Goal: Task Accomplishment & Management: Manage account settings

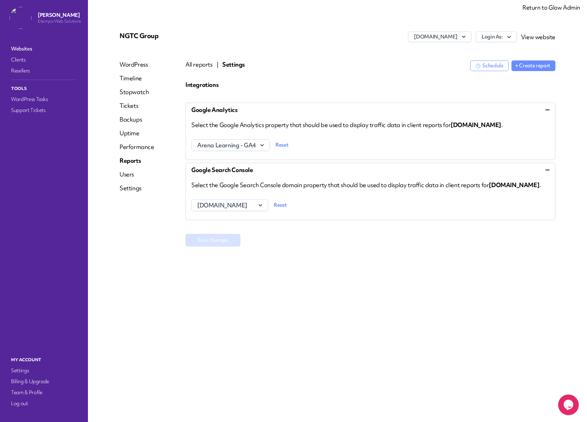
click at [545, 10] on link "Return to Glow Admin" at bounding box center [552, 7] width 58 height 8
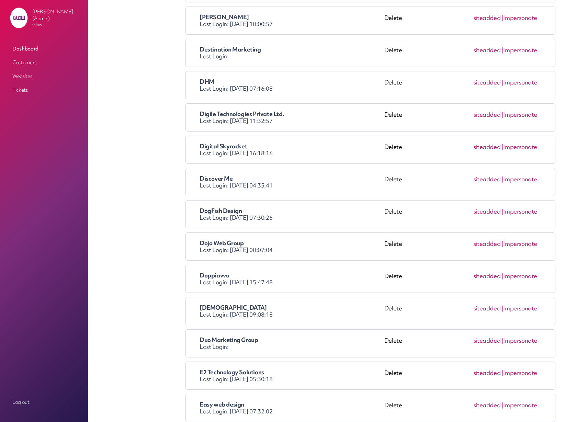
click at [530, 245] on link "Impersonate" at bounding box center [520, 244] width 34 height 8
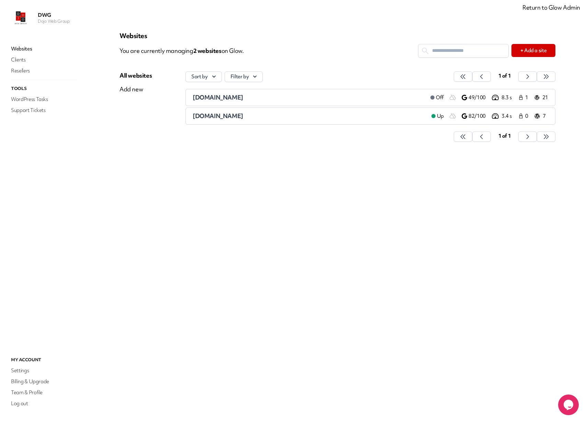
click at [205, 97] on span "dojowebgroup.com" at bounding box center [218, 97] width 51 height 8
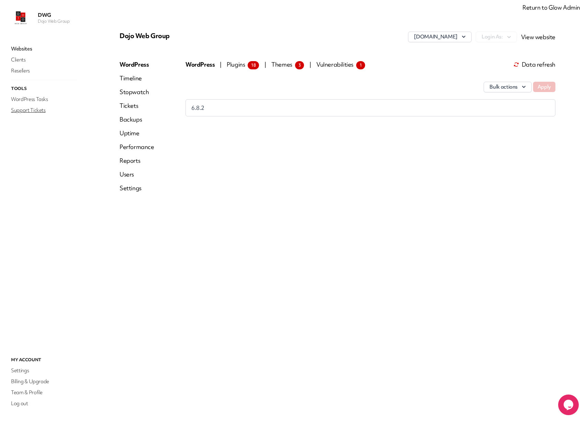
click at [26, 109] on link "Support Tickets" at bounding box center [44, 110] width 69 height 10
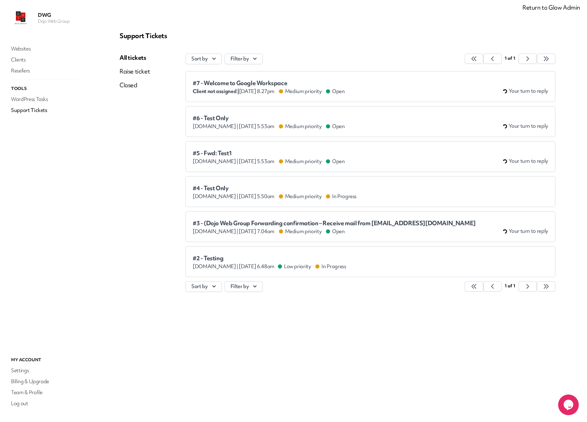
click at [219, 117] on span "#6 - Test Only" at bounding box center [269, 118] width 152 height 7
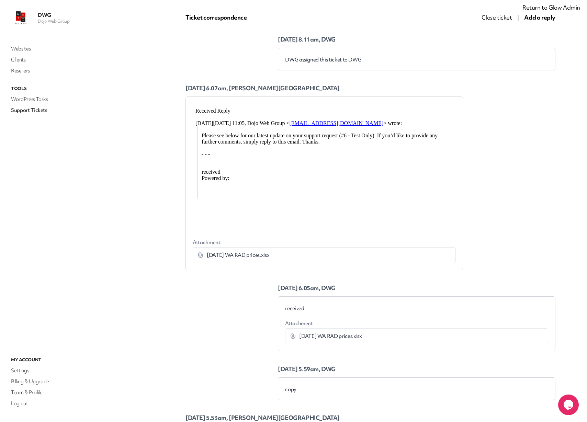
scroll to position [135, 0]
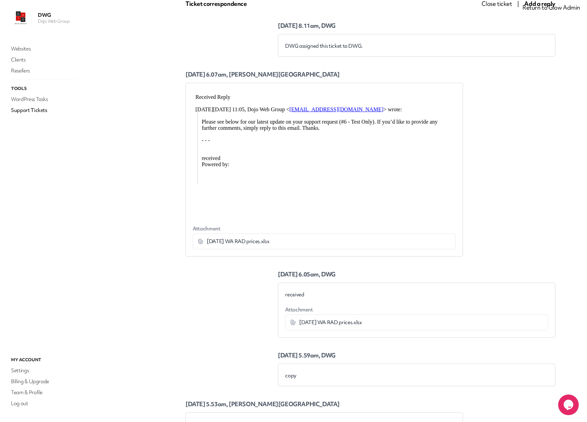
drag, startPoint x: 219, startPoint y: 243, endPoint x: 203, endPoint y: 242, distance: 15.1
click at [217, 243] on span "July 2025 WA RAD prices.xlsx" at bounding box center [238, 241] width 63 height 7
click at [199, 242] on icon at bounding box center [200, 241] width 7 height 7
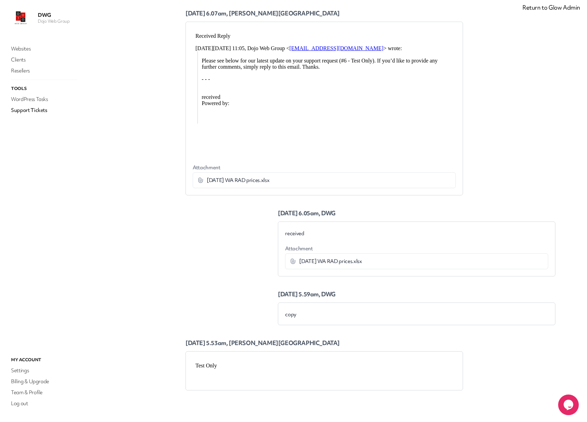
click at [293, 261] on icon at bounding box center [293, 261] width 7 height 7
click at [321, 261] on span "July 2025 WA RAD prices.xlsx" at bounding box center [330, 261] width 63 height 7
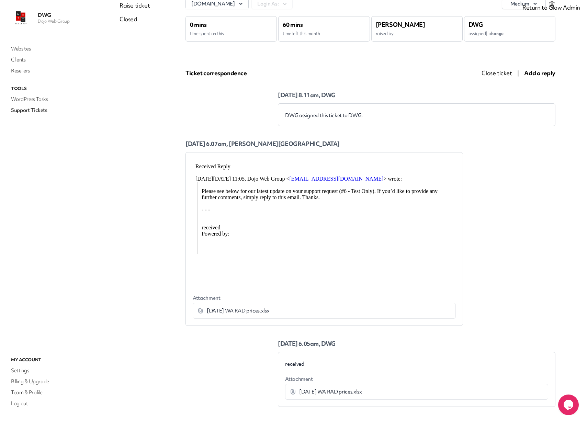
scroll to position [0, 0]
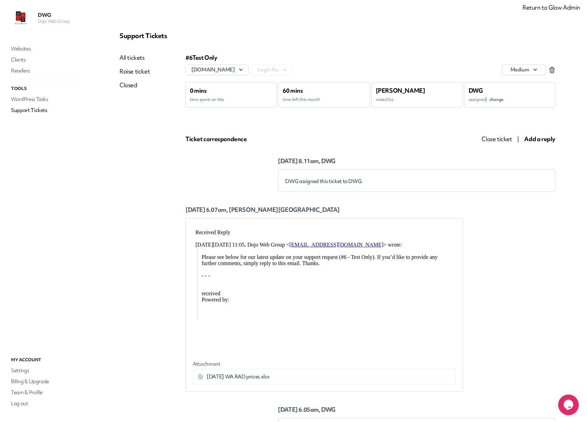
drag, startPoint x: 559, startPoint y: 10, endPoint x: 555, endPoint y: 9, distance: 4.2
click at [559, 10] on link "Return to Glow Admin" at bounding box center [552, 7] width 58 height 8
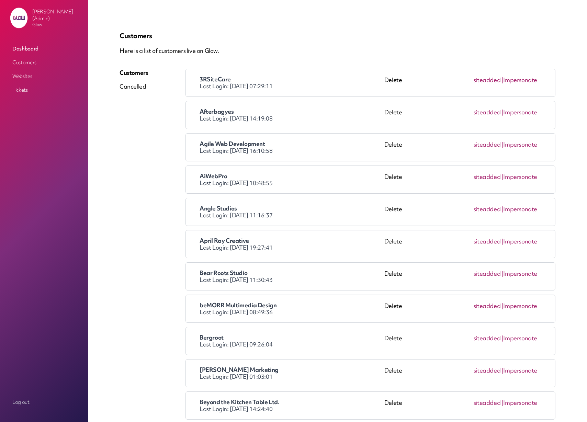
click at [288, 54] on p "Here is a list of customers live on Glow." at bounding box center [338, 51] width 436 height 8
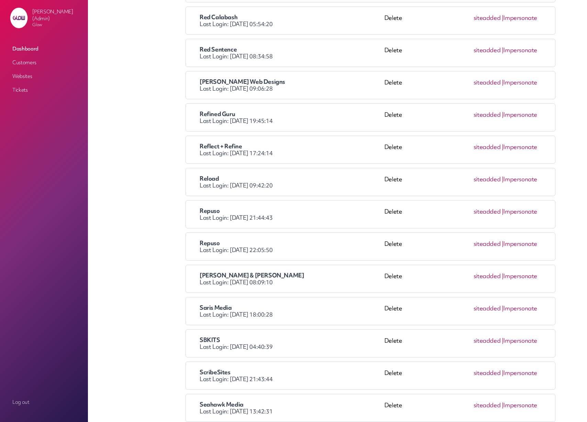
scroll to position [3195, 0]
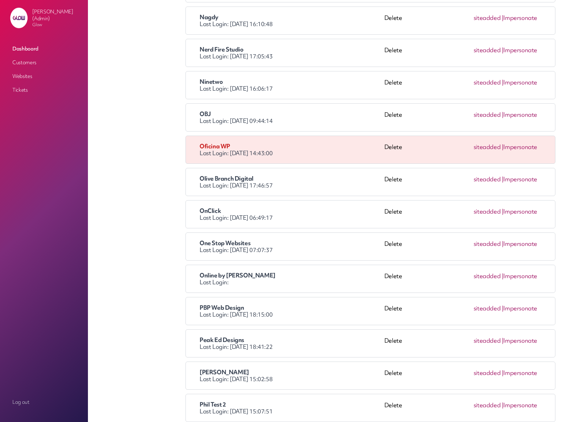
click at [549, 212] on li "OnClick Last Login: 2025-08-10 06:49:17 Delete site added | Impersonate" at bounding box center [371, 214] width 370 height 28
click at [518, 212] on link "Impersonate" at bounding box center [520, 212] width 34 height 8
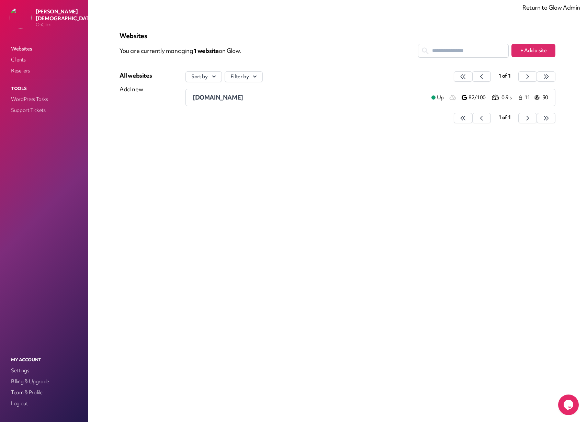
click at [204, 98] on span "[DOMAIN_NAME]" at bounding box center [218, 97] width 51 height 8
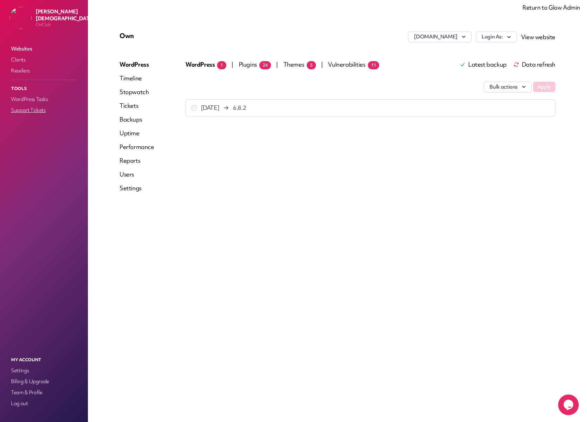
click at [23, 109] on link "Support Tickets" at bounding box center [44, 110] width 69 height 10
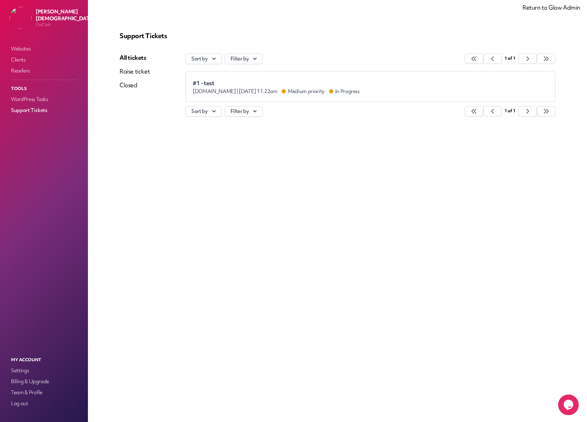
click at [291, 90] on div "www.tattooeasily.com | Jul 9th 2025 at 11.22am Medium priority In Progress" at bounding box center [276, 91] width 167 height 7
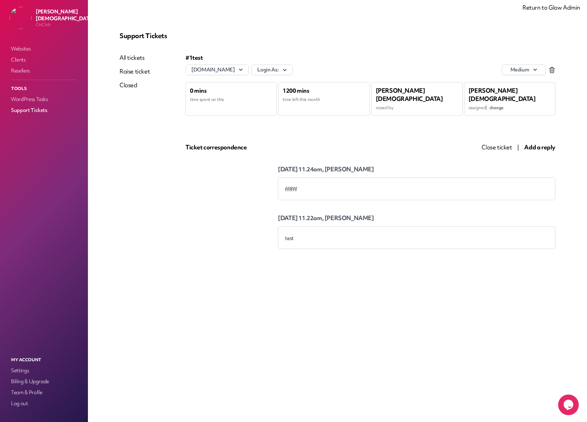
click at [541, 143] on span "Add a reply" at bounding box center [539, 147] width 31 height 8
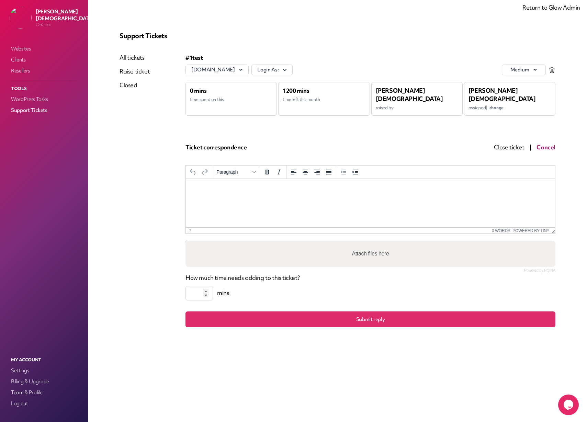
click at [284, 186] on p "Rich Text Area. Press ALT-0 for help." at bounding box center [370, 188] width 358 height 8
click at [369, 249] on label "Attach files here" at bounding box center [370, 254] width 43 height 14
click at [369, 243] on input "Attach files here" at bounding box center [371, 242] width 370 height 2
type input "**********"
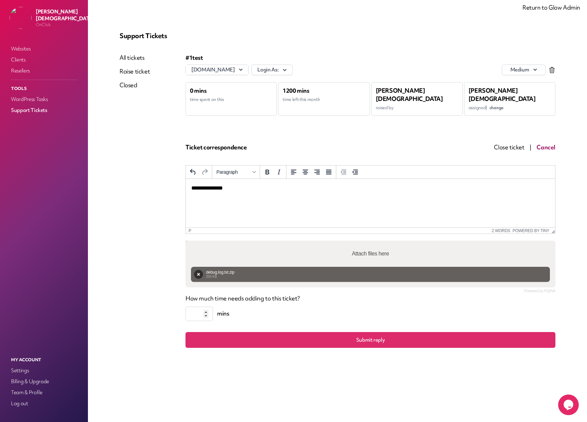
drag, startPoint x: 198, startPoint y: 305, endPoint x: 191, endPoint y: 305, distance: 7.2
click at [191, 307] on input "*" at bounding box center [199, 314] width 27 height 14
type input "**"
click at [370, 334] on button "Submit reply" at bounding box center [371, 340] width 370 height 16
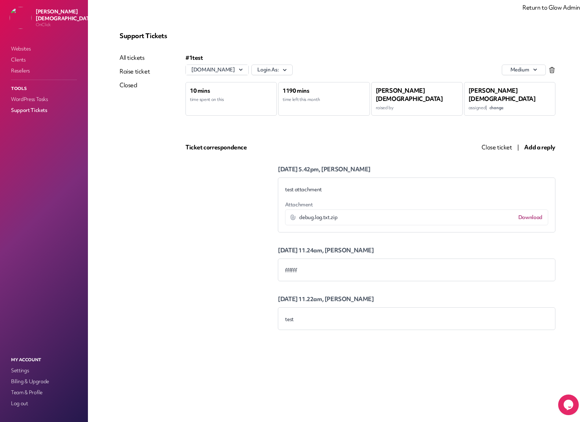
click at [292, 215] on icon at bounding box center [293, 217] width 5 height 5
click at [20, 51] on link "Websites" at bounding box center [44, 49] width 69 height 10
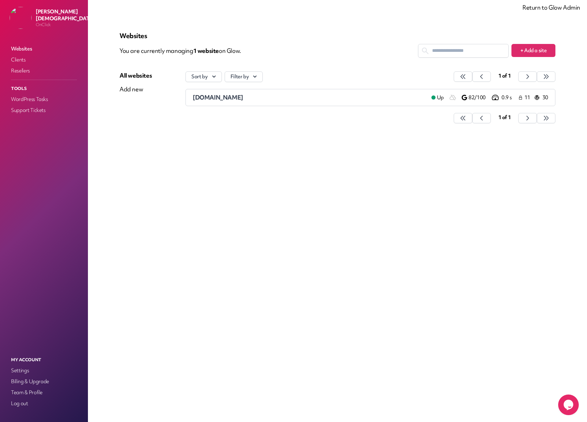
click at [206, 94] on span "tattooeasily.com" at bounding box center [218, 97] width 51 height 8
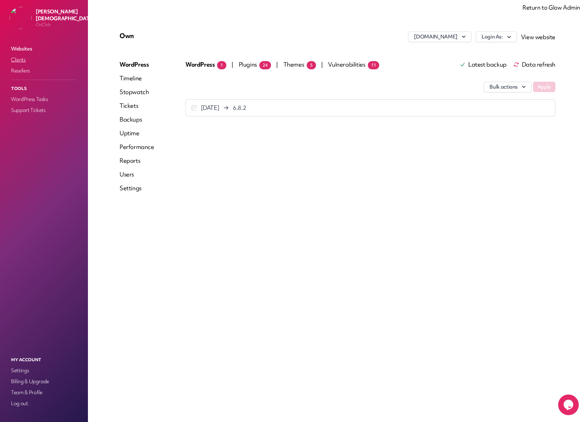
click at [15, 62] on link "Clients" at bounding box center [44, 60] width 69 height 10
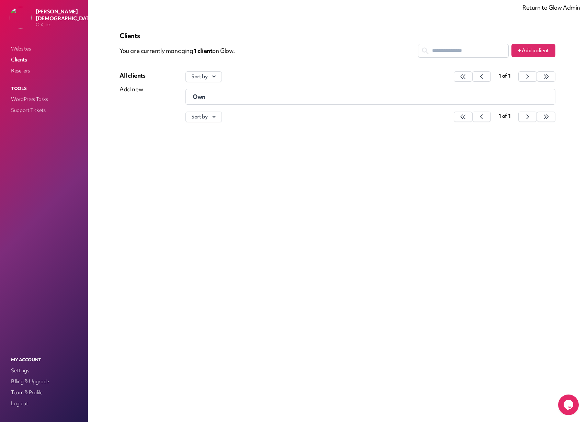
click at [215, 99] on div "Own" at bounding box center [326, 96] width 267 height 7
click at [125, 105] on div "Users" at bounding box center [136, 103] width 32 height 8
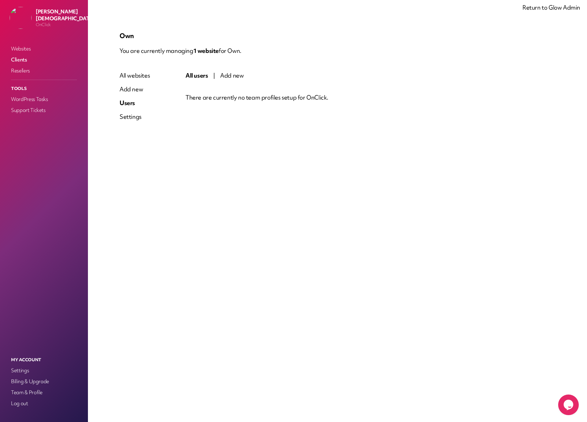
click at [126, 116] on div "Settings" at bounding box center [135, 117] width 30 height 8
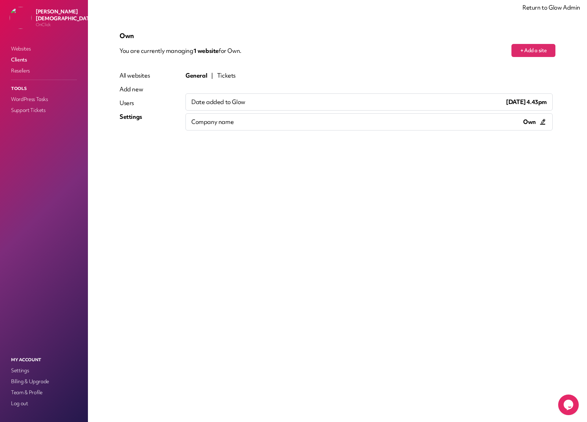
click at [129, 103] on div "Users" at bounding box center [135, 103] width 30 height 8
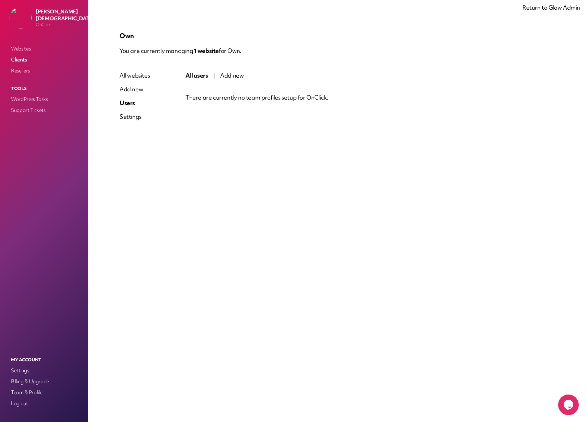
click at [16, 59] on link "Clients" at bounding box center [44, 60] width 69 height 10
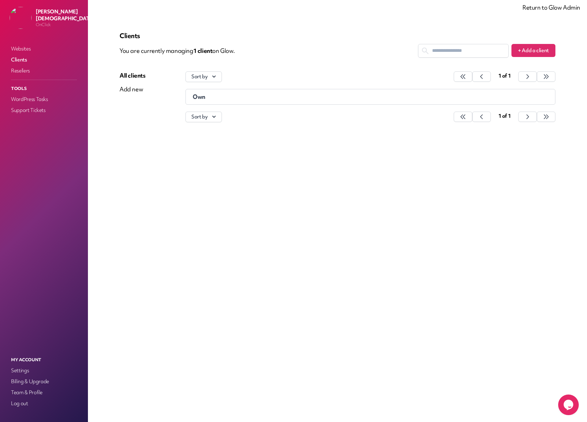
click at [136, 89] on div "Add new" at bounding box center [133, 89] width 26 height 8
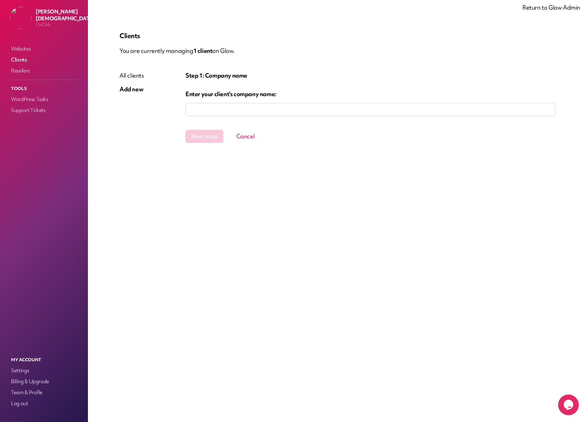
click at [129, 78] on div "All clients" at bounding box center [132, 75] width 24 height 8
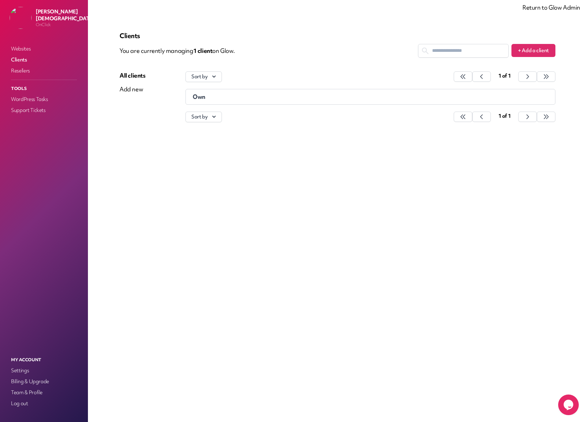
click at [380, 98] on div "Own" at bounding box center [326, 96] width 267 height 7
click at [23, 50] on link "Websites" at bounding box center [44, 49] width 69 height 10
click at [213, 101] on div "tattooeasily.com" at bounding box center [309, 97] width 233 height 8
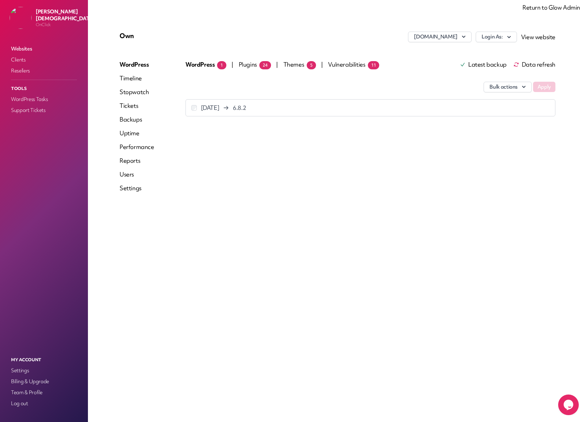
click at [239, 66] on span "Plugins 24" at bounding box center [255, 64] width 32 height 8
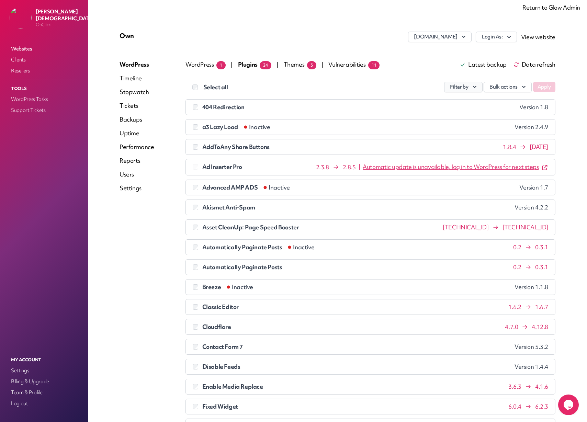
click at [468, 89] on button "Filter by" at bounding box center [463, 87] width 38 height 11
click at [356, 89] on div "Filter by All Plugins Update available Active Inactive Bulk actions Apply" at bounding box center [406, 87] width 299 height 11
click at [287, 67] on span "Themes 5" at bounding box center [300, 64] width 33 height 8
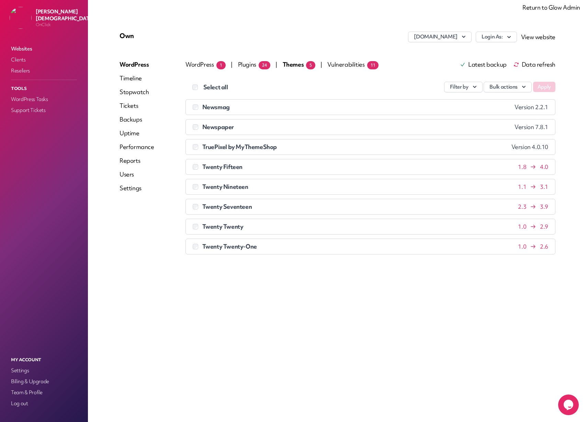
click at [339, 66] on span "Vulnerabilities 11" at bounding box center [352, 64] width 51 height 8
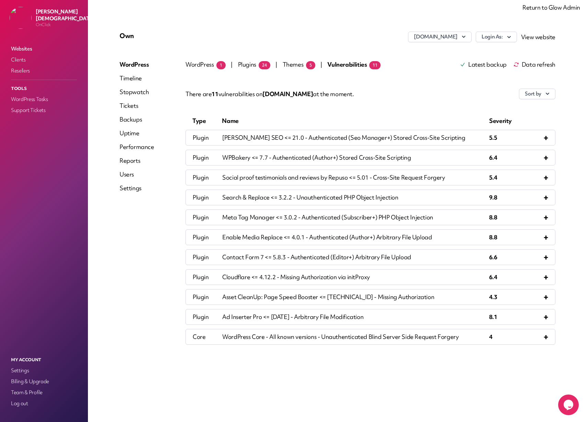
click at [210, 66] on span "WordPress 1" at bounding box center [206, 64] width 40 height 8
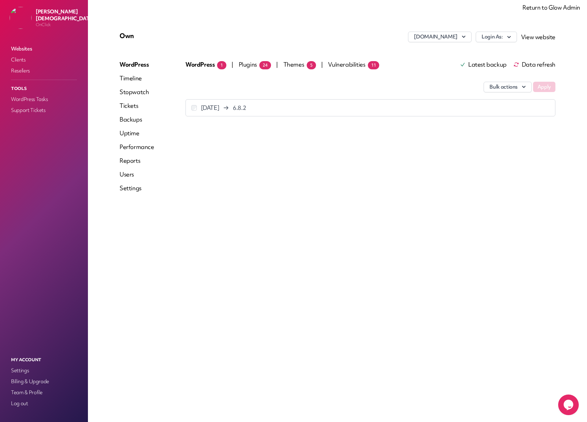
click at [249, 65] on span "Plugins 24" at bounding box center [255, 64] width 32 height 8
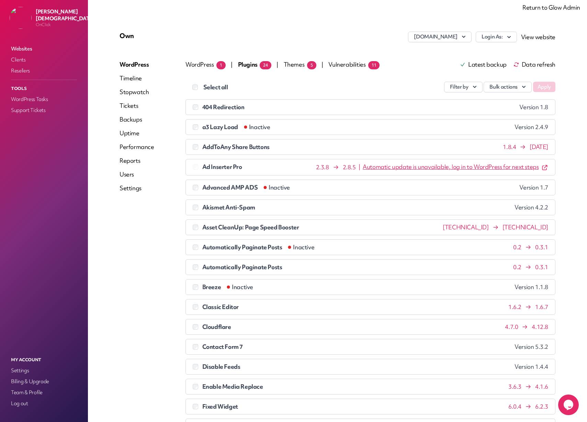
click at [480, 65] on link "Latest backup" at bounding box center [483, 64] width 47 height 5
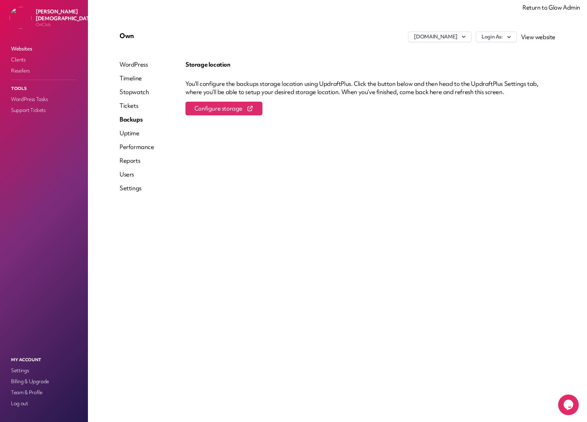
click at [298, 86] on div "You’ll configure the backups storage location using UpdraftPlus. Click the butt…" at bounding box center [371, 88] width 370 height 16
click at [18, 371] on link "Settings" at bounding box center [44, 371] width 69 height 10
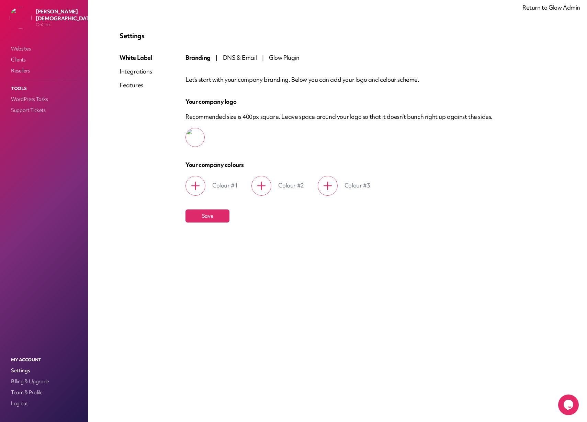
click at [126, 86] on div "Features" at bounding box center [136, 85] width 33 height 8
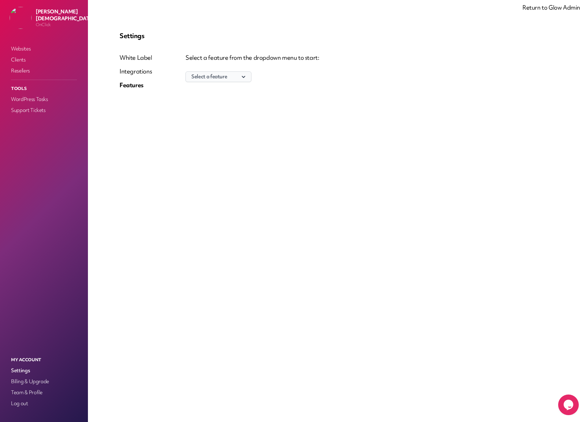
click at [209, 76] on button "Select a feature" at bounding box center [219, 76] width 66 height 11
click at [209, 87] on p "Support tickets" at bounding box center [218, 90] width 65 height 10
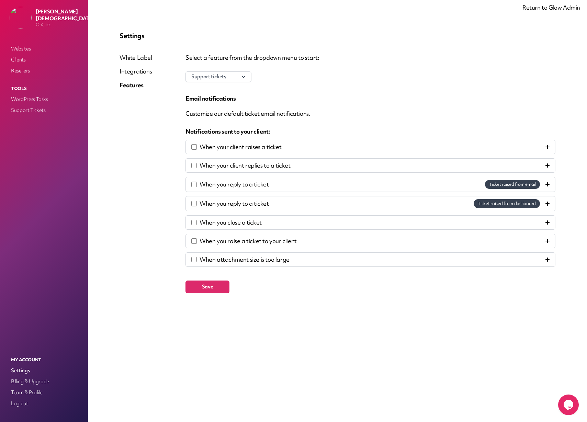
click at [548, 186] on icon at bounding box center [548, 184] width 4 height 4
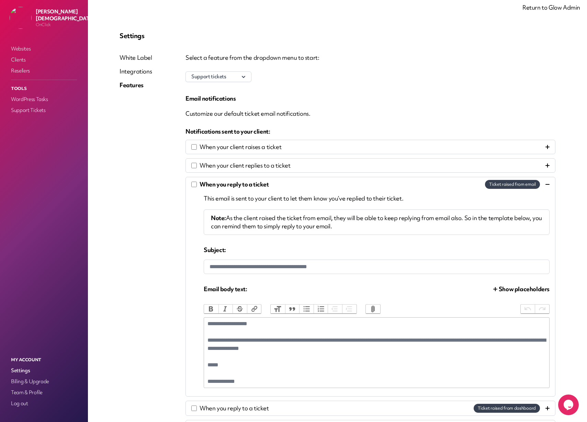
click at [548, 186] on icon at bounding box center [548, 184] width 4 height 4
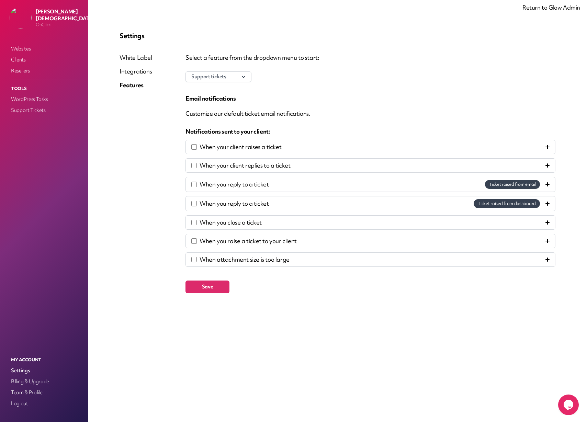
click at [285, 261] on span "When attachment size is too large" at bounding box center [245, 260] width 90 height 8
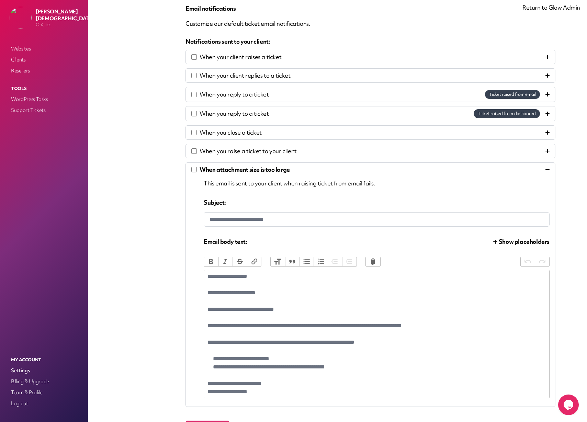
scroll to position [93, 0]
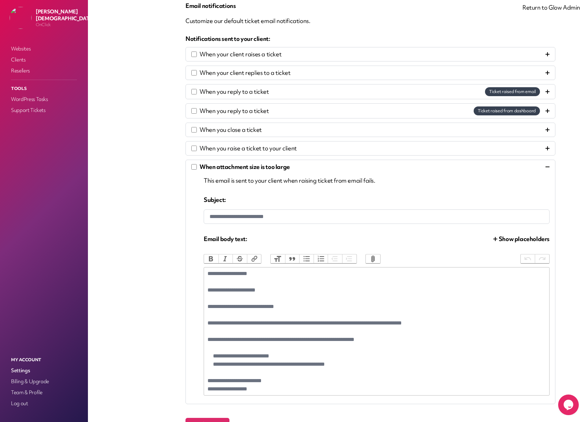
click at [319, 306] on div "**********" at bounding box center [377, 311] width 339 height 82
click at [290, 292] on div "**********" at bounding box center [377, 311] width 339 height 82
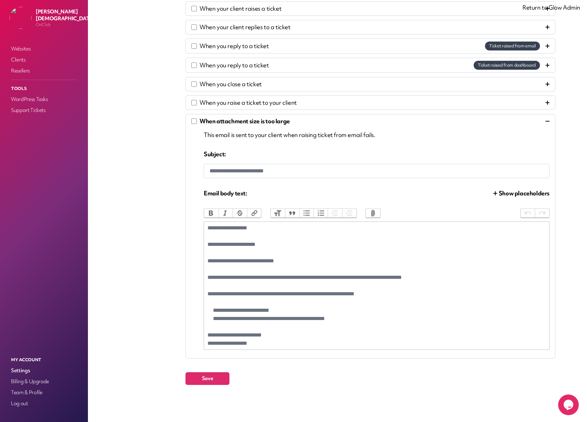
click at [522, 194] on span "Show placeholders" at bounding box center [524, 193] width 51 height 8
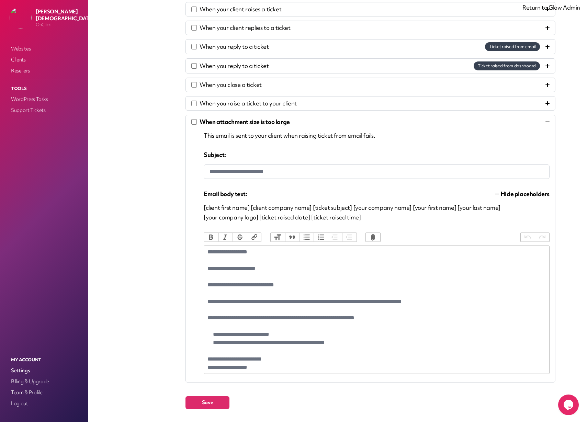
click at [522, 194] on span "Hide placeholders" at bounding box center [525, 194] width 49 height 8
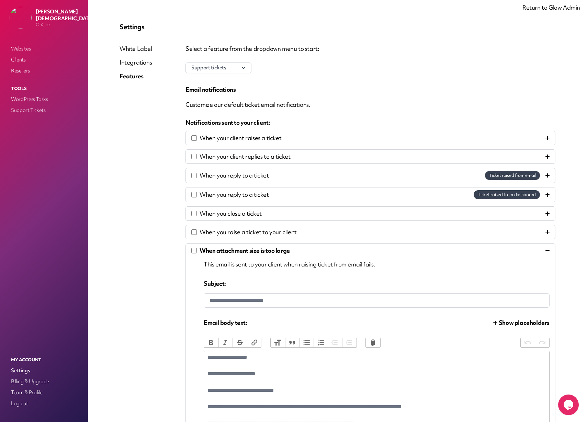
scroll to position [0, 0]
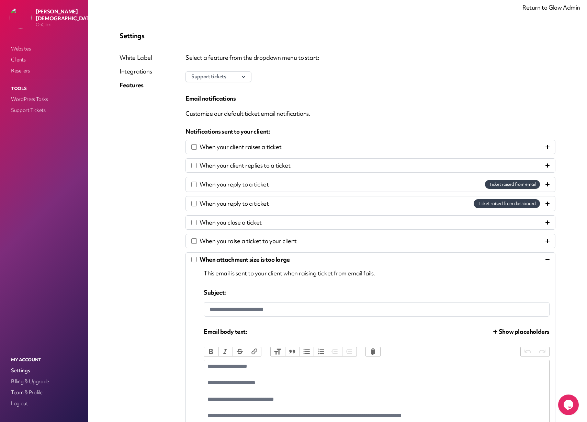
click at [132, 59] on div "White Label" at bounding box center [136, 58] width 33 height 8
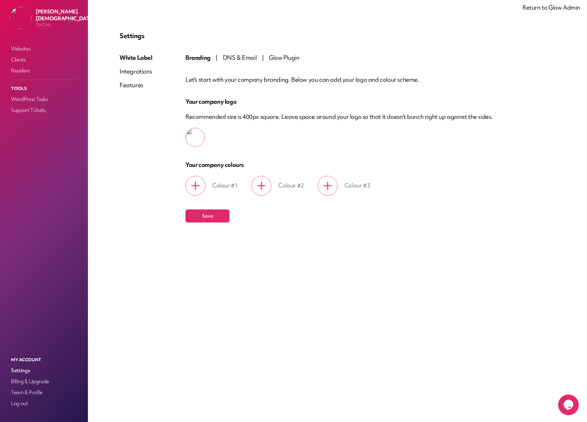
click at [235, 57] on span "DNS & Email" at bounding box center [240, 58] width 34 height 8
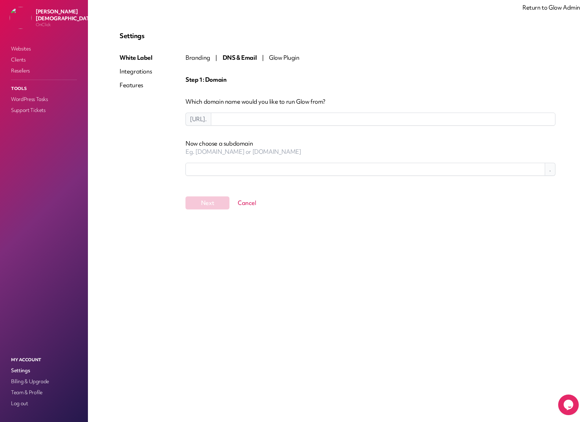
click at [272, 121] on input at bounding box center [383, 119] width 345 height 13
click at [214, 168] on input at bounding box center [366, 169] width 360 height 13
click at [266, 117] on input at bounding box center [383, 119] width 345 height 13
type input "**********"
click at [212, 171] on input at bounding box center [341, 169] width 311 height 13
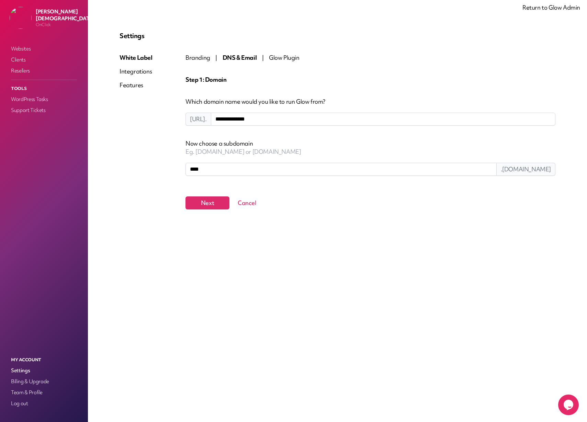
type input "****"
click at [250, 119] on input "**********" at bounding box center [383, 119] width 345 height 13
type input "**********"
click at [200, 207] on button "Next" at bounding box center [208, 203] width 44 height 13
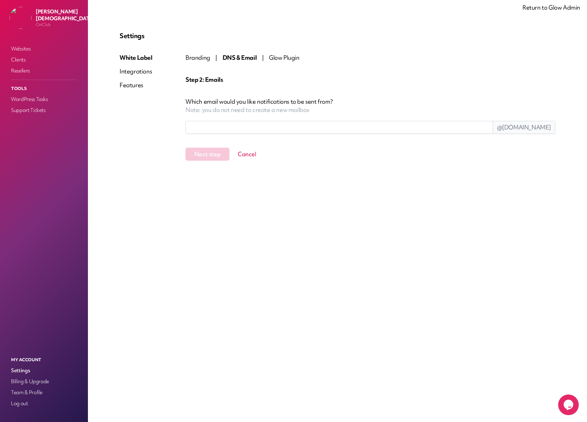
click at [281, 131] on input at bounding box center [339, 127] width 307 height 13
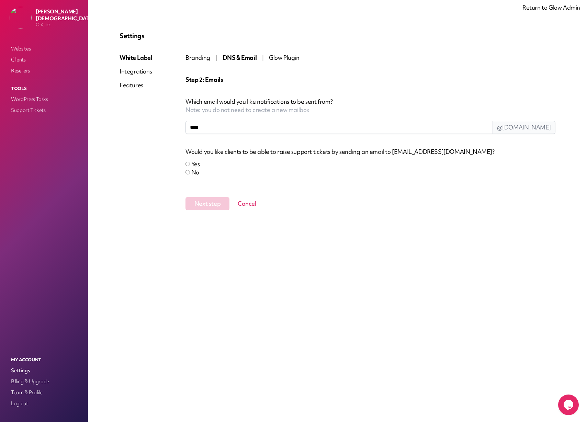
type input "****"
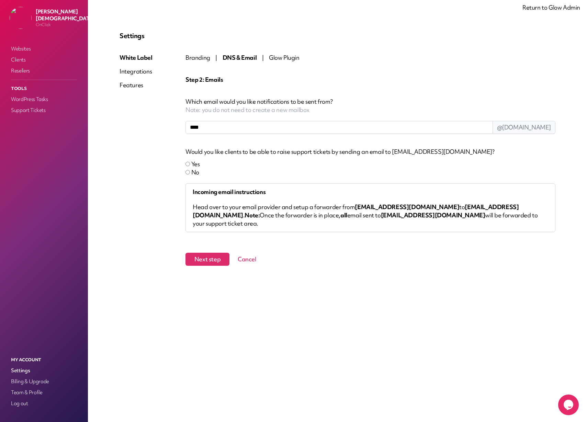
click at [551, 9] on link "Return to Glow Admin" at bounding box center [552, 7] width 58 height 8
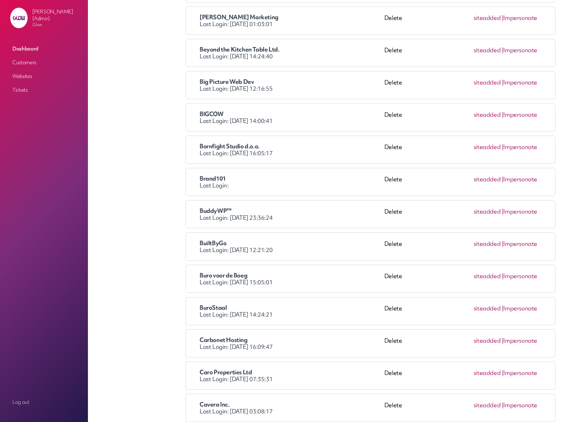
click at [531, 276] on link "Impersonate" at bounding box center [520, 276] width 34 height 8
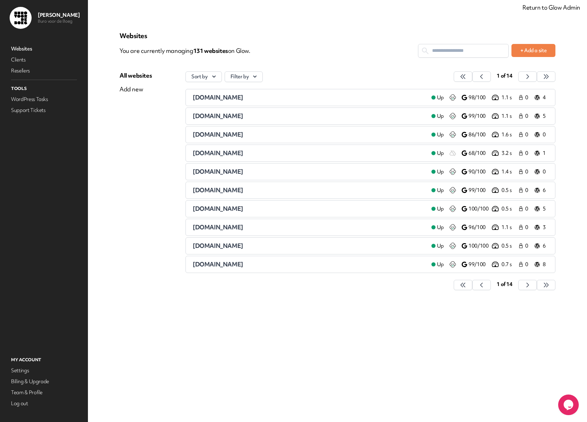
click at [443, 56] on input "text" at bounding box center [463, 50] width 90 height 13
paste input "******"
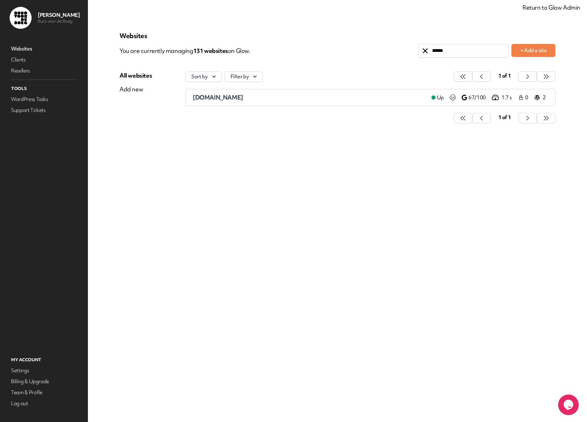
type input "******"
click at [216, 98] on span "[DOMAIN_NAME]" at bounding box center [218, 97] width 51 height 8
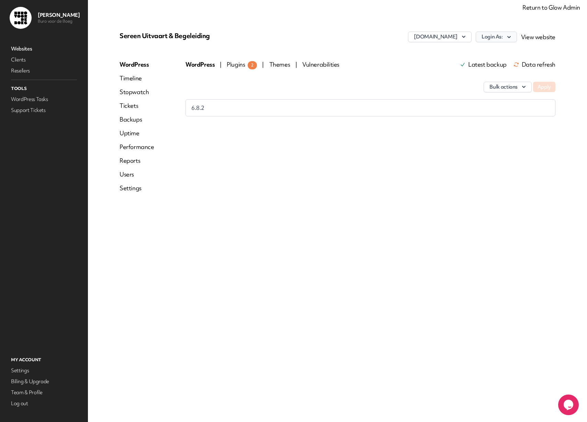
click at [502, 37] on button "Login As:" at bounding box center [496, 37] width 41 height 11
click at [451, 52] on link "bvdb" at bounding box center [478, 51] width 76 height 13
drag, startPoint x: 170, startPoint y: 88, endPoint x: 34, endPoint y: 50, distance: 140.6
click at [169, 88] on div "WordPress Timeline Stopwatch Tickets Backups Uptime Performance Reports Users S…" at bounding box center [153, 128] width 66 height 137
click at [20, 47] on link "Websites" at bounding box center [44, 49] width 69 height 10
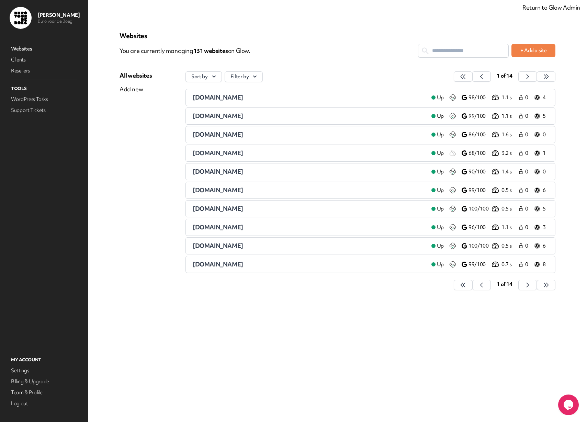
click at [438, 50] on input "text" at bounding box center [463, 50] width 90 height 13
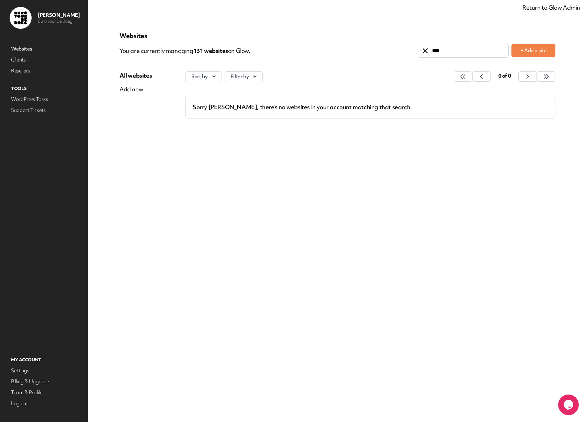
click at [412, 81] on div "Sort by Filter by" at bounding box center [319, 76] width 266 height 11
click at [448, 53] on input "****" at bounding box center [463, 50] width 90 height 13
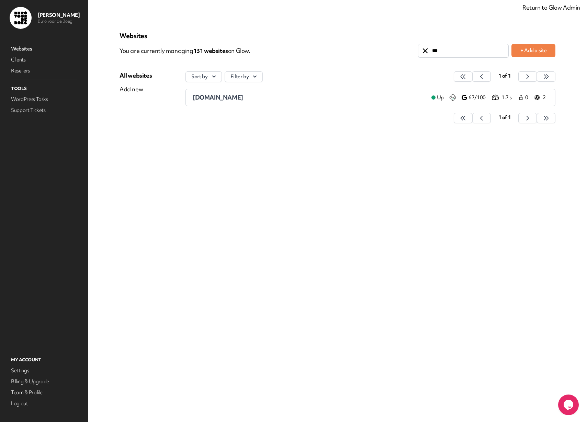
click at [442, 52] on input "***" at bounding box center [463, 50] width 90 height 13
type input "****"
click at [208, 99] on span "hemlock.nl" at bounding box center [218, 97] width 51 height 8
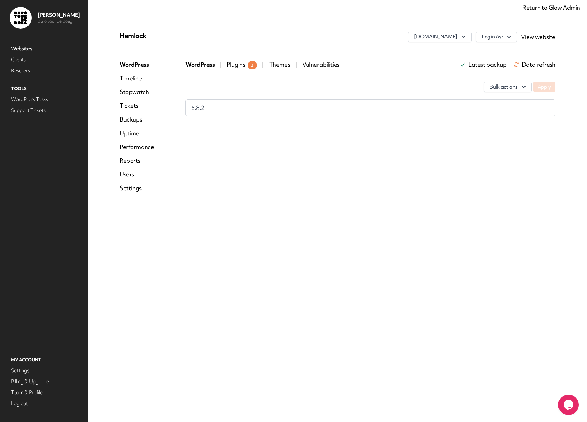
click at [122, 176] on link "Users" at bounding box center [137, 174] width 35 height 8
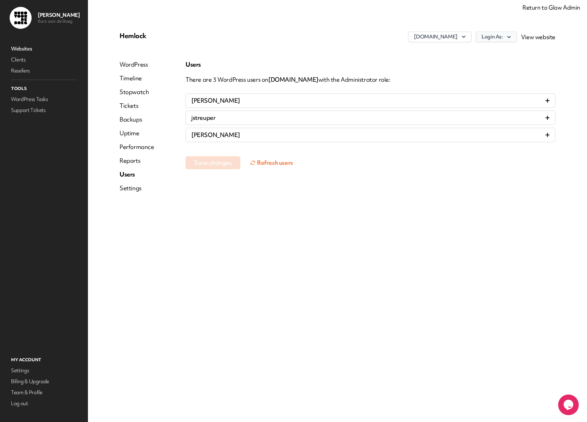
click at [495, 38] on button "Login As:" at bounding box center [496, 37] width 41 height 11
click at [474, 51] on link "Gabrielle Albers" at bounding box center [478, 51] width 76 height 13
click at [19, 49] on link "Websites" at bounding box center [44, 49] width 69 height 10
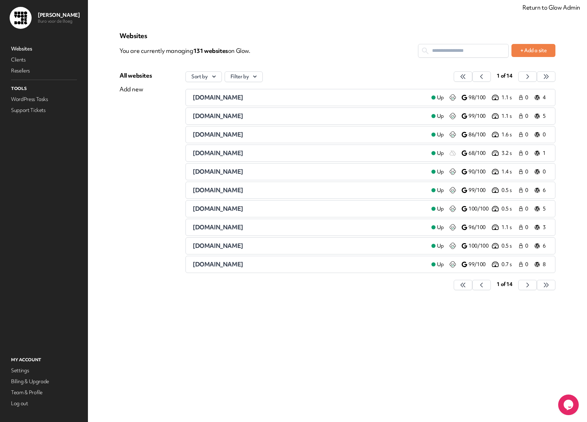
click at [452, 56] on input "text" at bounding box center [463, 50] width 90 height 13
paste input "*********"
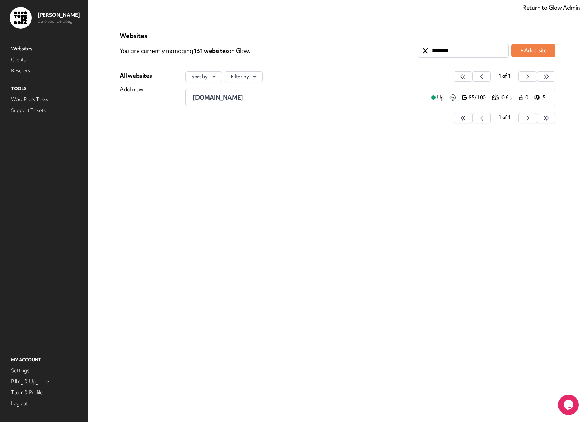
type input "*********"
click at [287, 98] on div "fwillemse.nl" at bounding box center [309, 97] width 233 height 8
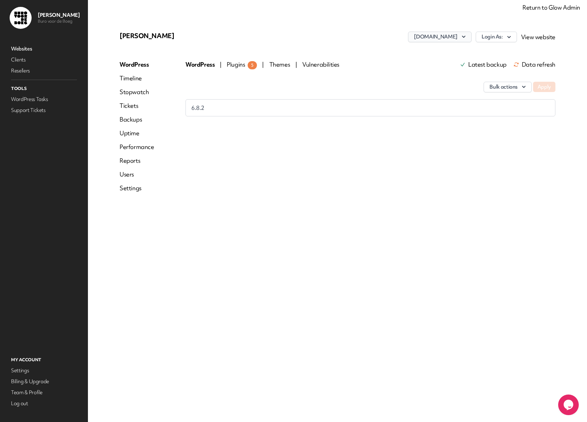
click at [461, 38] on button "fwillemse.nl" at bounding box center [439, 37] width 63 height 11
click at [501, 38] on button "Login As:" at bounding box center [496, 37] width 41 height 11
click at [450, 51] on link "bvdb" at bounding box center [478, 51] width 76 height 13
click at [13, 48] on link "Websites" at bounding box center [44, 49] width 69 height 10
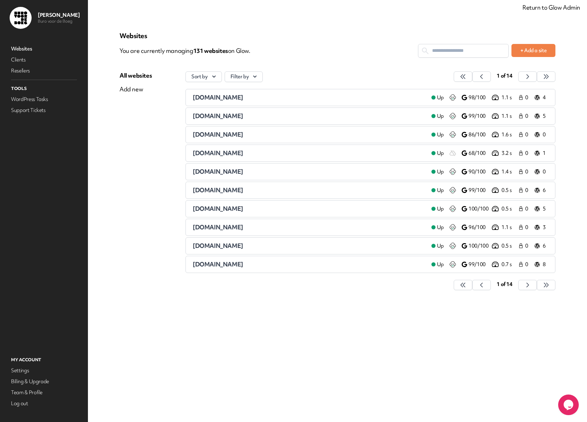
click at [469, 51] on input "text" at bounding box center [463, 50] width 90 height 13
paste input "**********"
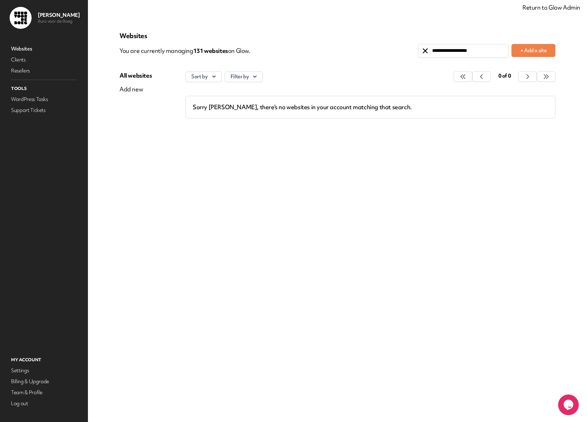
drag, startPoint x: 445, startPoint y: 51, endPoint x: 492, endPoint y: 51, distance: 47.8
click at [492, 51] on input "**********" at bounding box center [463, 50] width 90 height 13
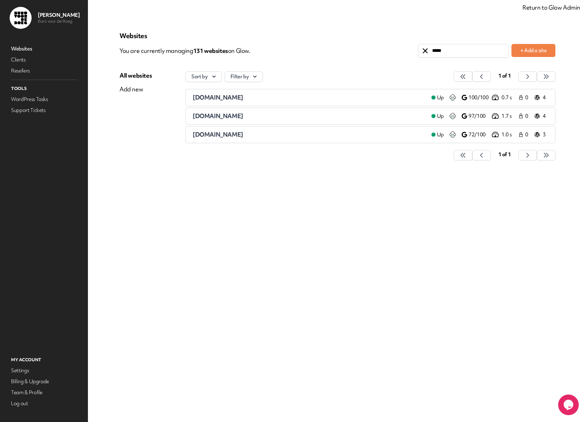
type input "*****"
click at [221, 116] on span "nieuw-middelland.nl" at bounding box center [218, 116] width 51 height 8
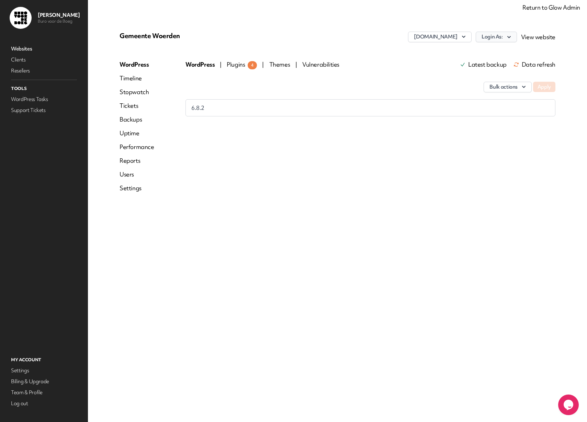
click at [490, 37] on button "Login As:" at bounding box center [496, 37] width 41 height 11
click at [468, 51] on link "Buro voor de Boeg" at bounding box center [478, 51] width 76 height 13
click at [433, 165] on div "WordPress | Plugins 4 | Themes | Vulnerabilities Latest backup Data refresh Bul…" at bounding box center [371, 128] width 370 height 137
click at [226, 219] on div "Gemeente Woerden nieuw-middelland.nl Login As: View website WordPress Timeline …" at bounding box center [337, 210] width 469 height 389
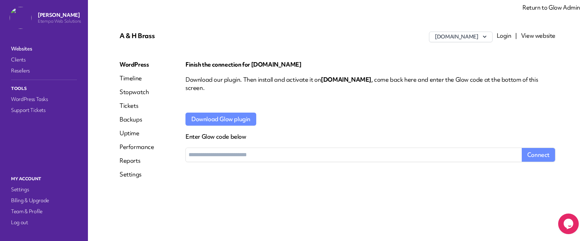
click at [570, 228] on icon "Opens Chat This icon Opens the chat window." at bounding box center [568, 224] width 11 height 11
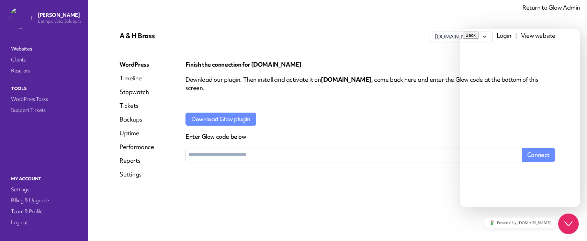
click at [568, 226] on icon "$i18n('chat', 'chat_widget')" at bounding box center [568, 224] width 8 height 5
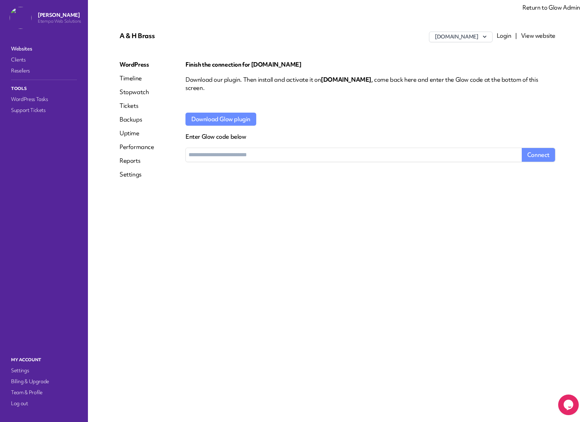
click at [21, 50] on link "Websites" at bounding box center [44, 49] width 69 height 10
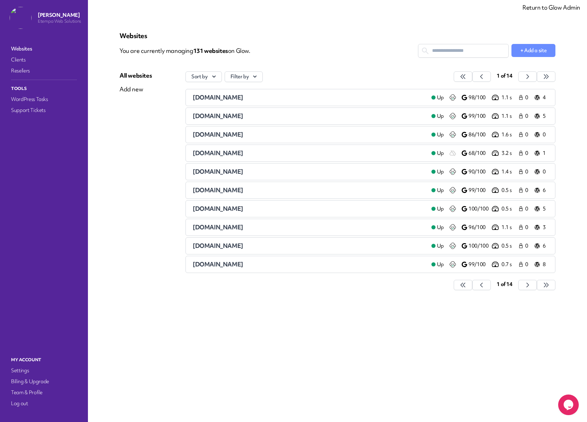
click at [214, 98] on span "[DOMAIN_NAME]" at bounding box center [218, 97] width 51 height 8
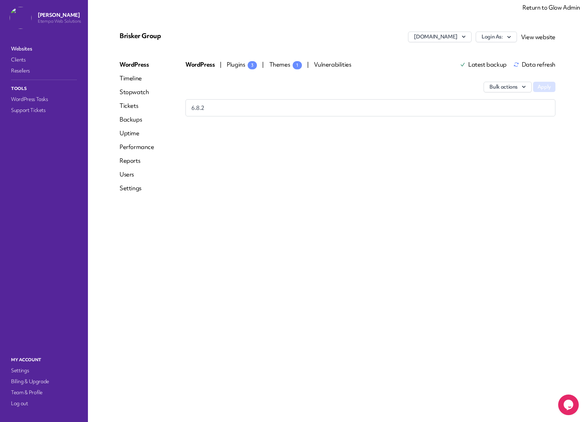
click at [235, 67] on span "Plugins 3" at bounding box center [242, 64] width 30 height 8
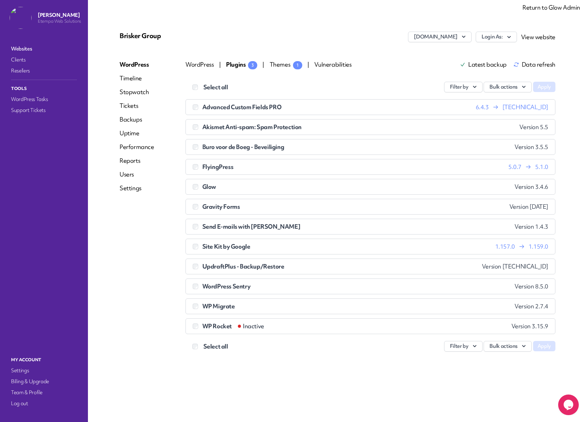
click at [130, 188] on link "Settings" at bounding box center [137, 188] width 35 height 8
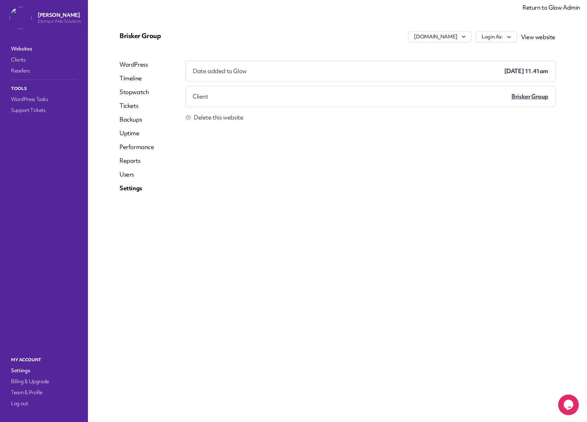
click at [130, 188] on link "Settings" at bounding box center [137, 188] width 35 height 8
click at [132, 147] on link "Performance" at bounding box center [137, 147] width 35 height 8
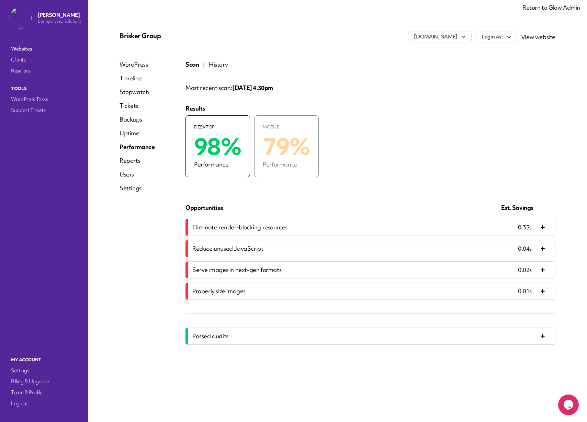
click at [125, 188] on link "Settings" at bounding box center [137, 188] width 35 height 8
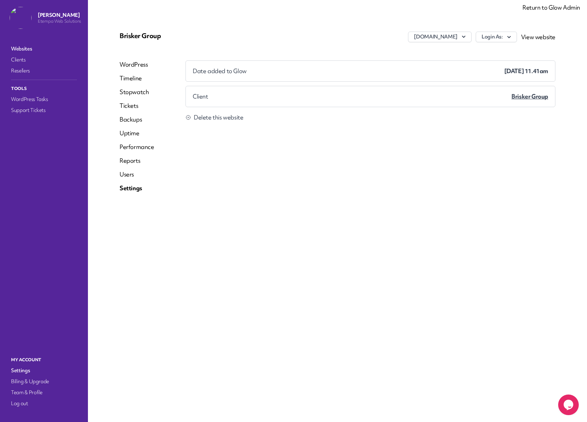
click at [20, 241] on link "Settings" at bounding box center [44, 371] width 69 height 10
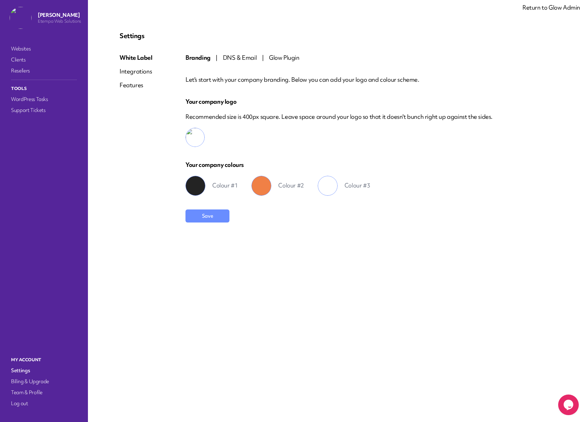
click at [238, 60] on span "DNS & Email" at bounding box center [240, 58] width 34 height 8
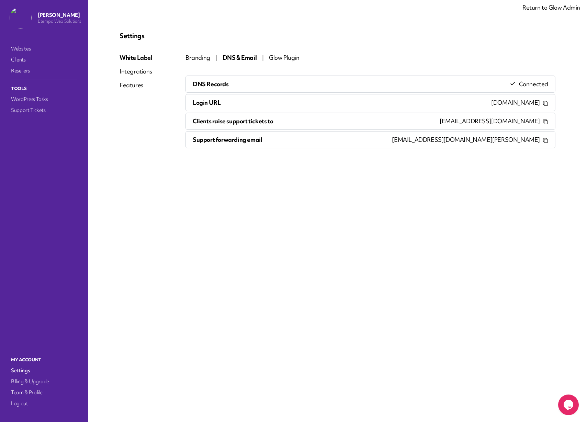
click at [133, 73] on div "Integrations" at bounding box center [136, 71] width 33 height 8
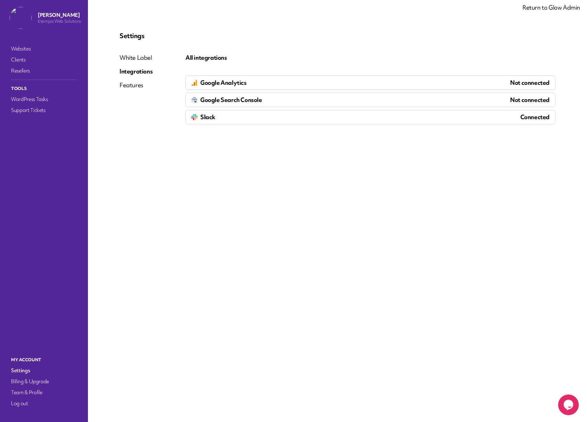
click at [286, 118] on div "Slack Connected" at bounding box center [371, 117] width 370 height 14
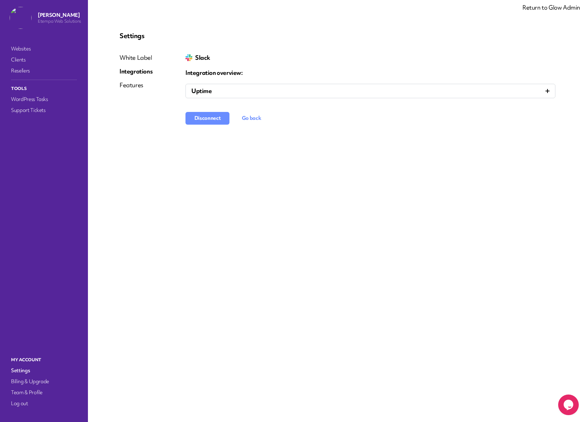
click at [268, 93] on div "Uptime" at bounding box center [370, 91] width 358 height 8
click at [259, 133] on button "Go back" at bounding box center [251, 136] width 33 height 13
